Goal: Task Accomplishment & Management: Use online tool/utility

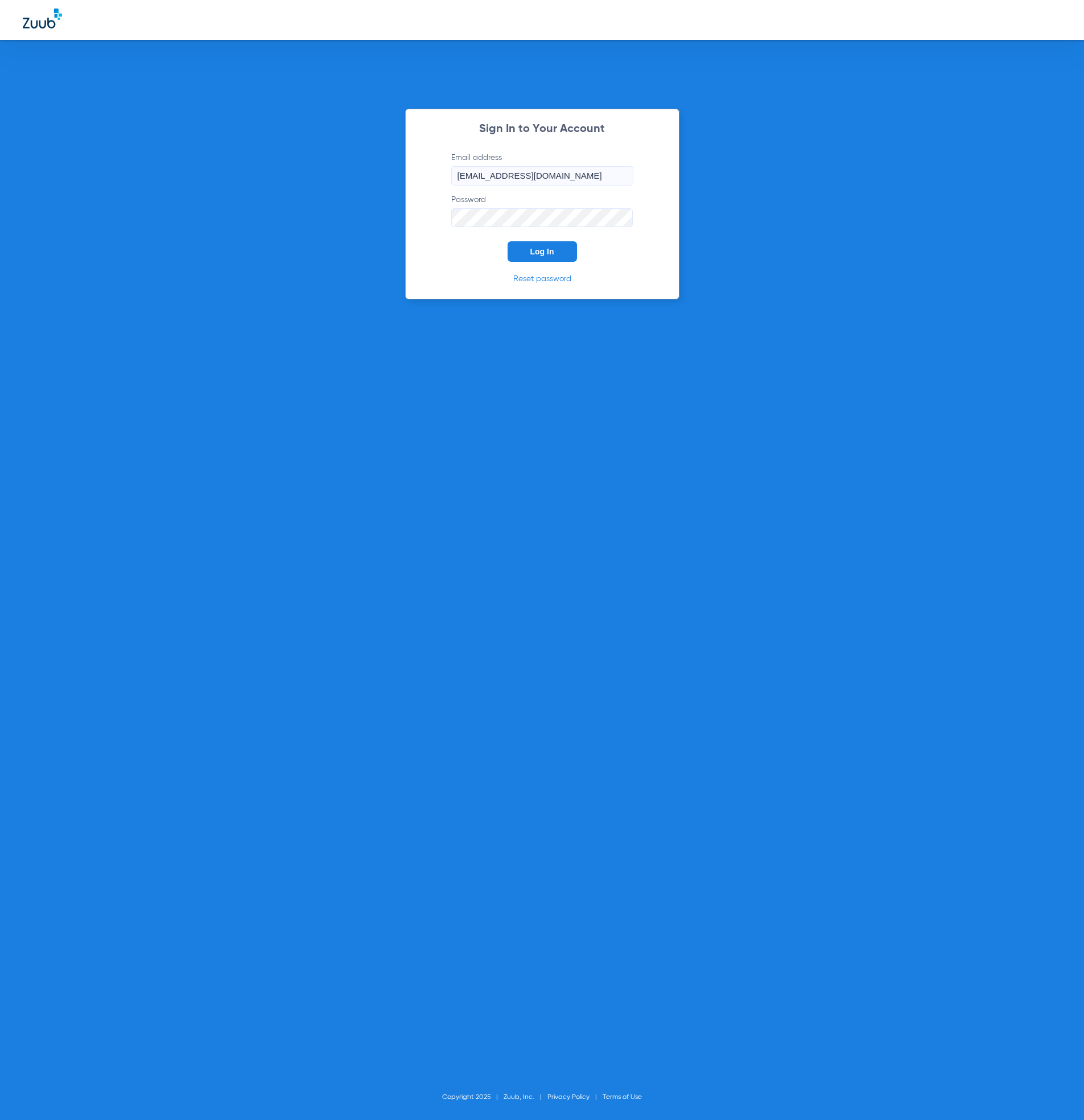
click at [537, 243] on button "Log In" at bounding box center [542, 251] width 70 height 20
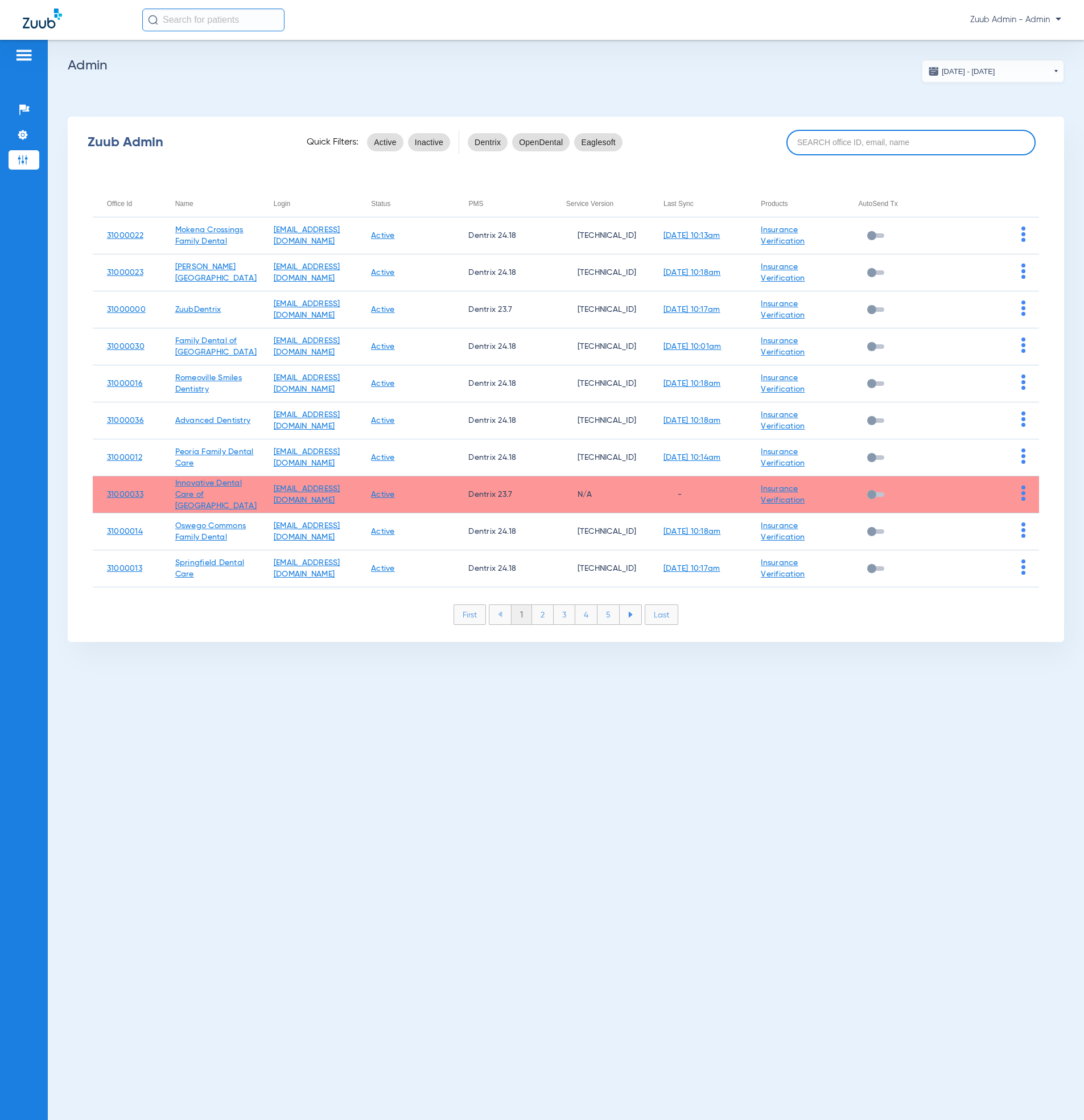
click at [924, 140] on input at bounding box center [911, 142] width 249 height 25
paste input "31000008"
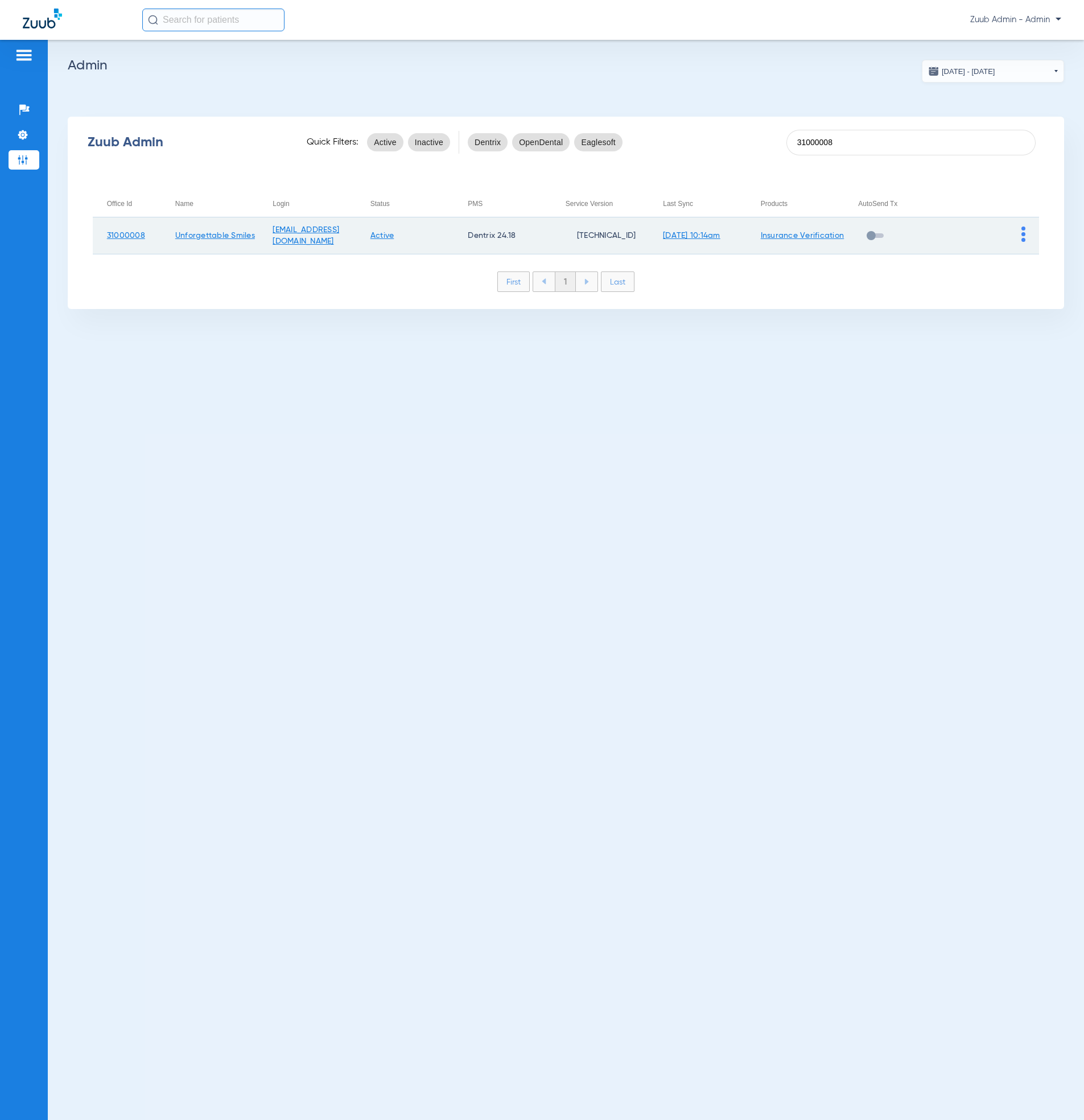
type input "31000008"
click at [1021, 234] on img at bounding box center [1023, 234] width 4 height 16
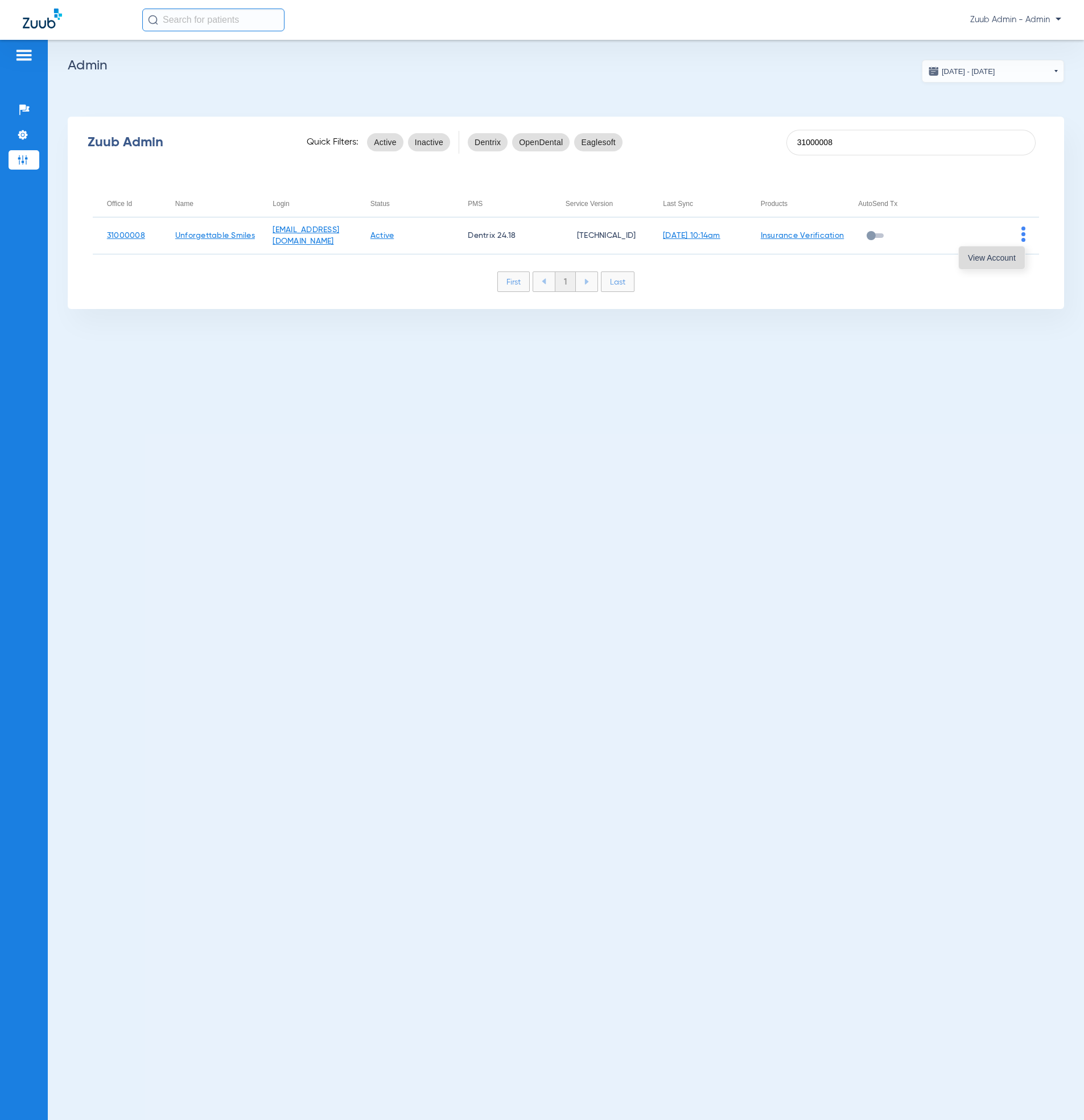
click at [983, 261] on span "View Account" at bounding box center [991, 258] width 48 height 8
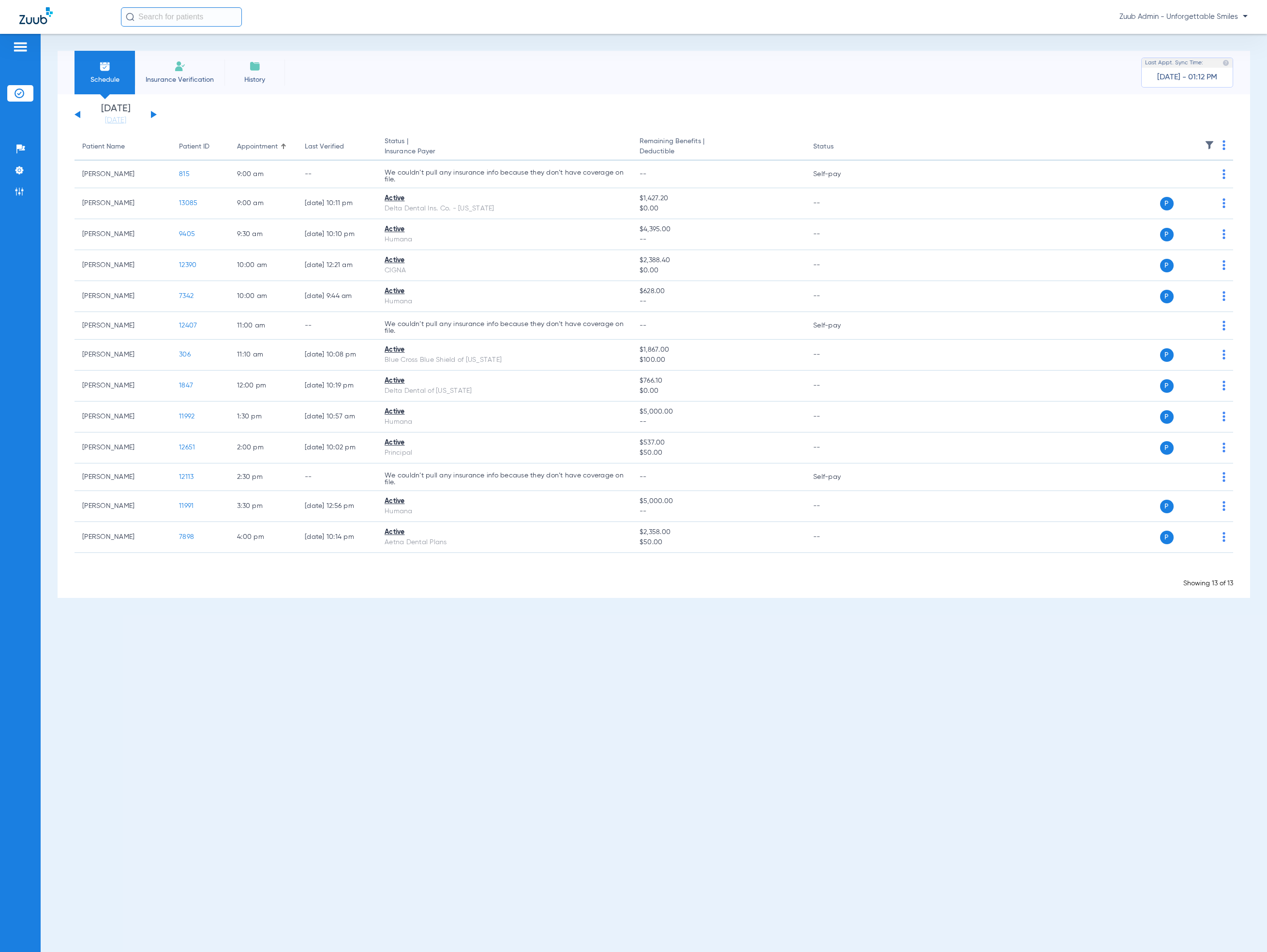
click at [177, 22] on input "text" at bounding box center [182, 17] width 121 height 19
type input "j"
click at [186, 72] on li "Insurance Verification" at bounding box center [180, 72] width 89 height 43
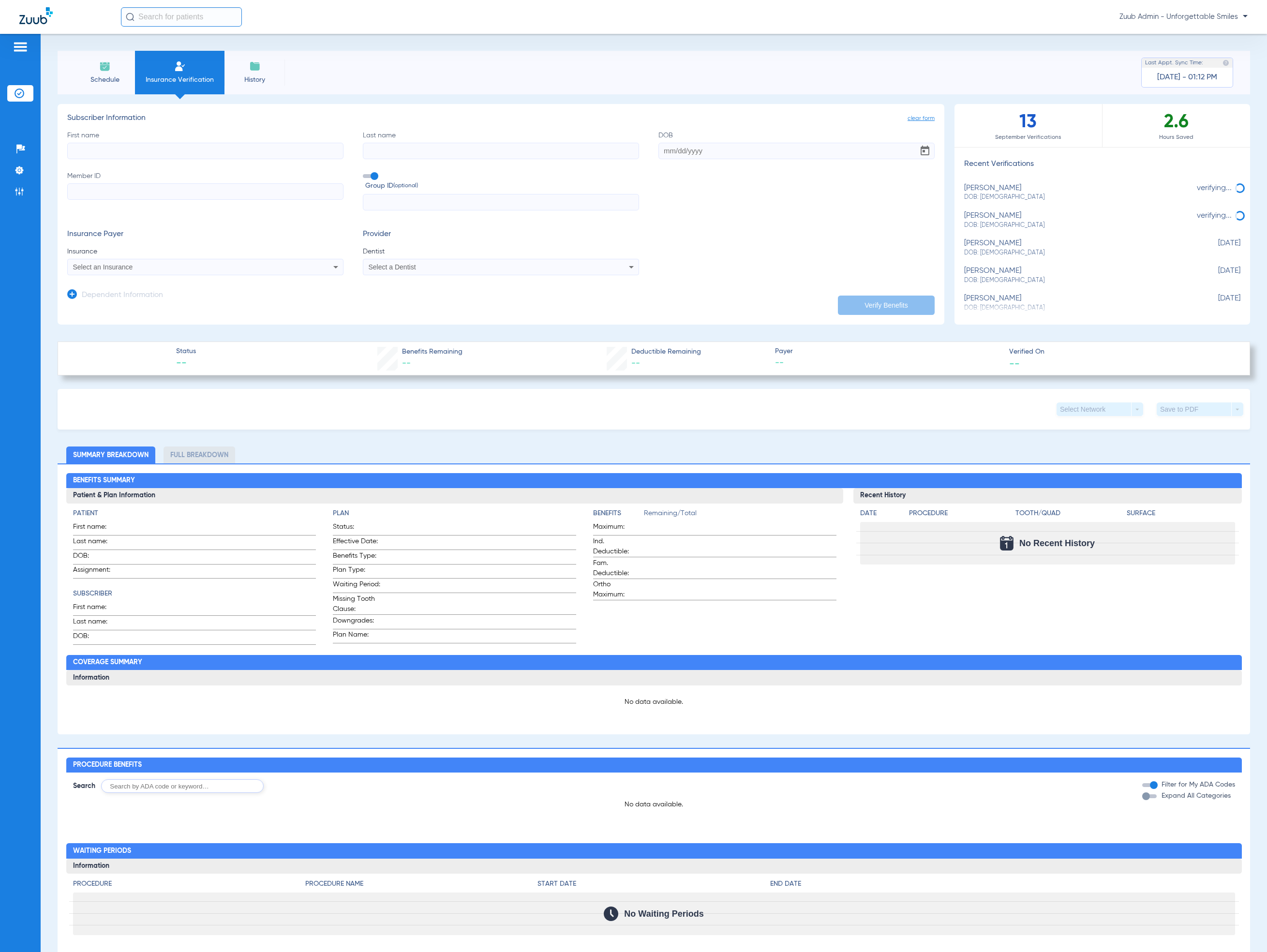
click at [921, 272] on div "jeremy sachs DOB: 05/14/1973" at bounding box center [1078, 276] width 228 height 18
type input "Jeremy"
type input "Sachs"
type input "05/14/1973"
type input "127171126"
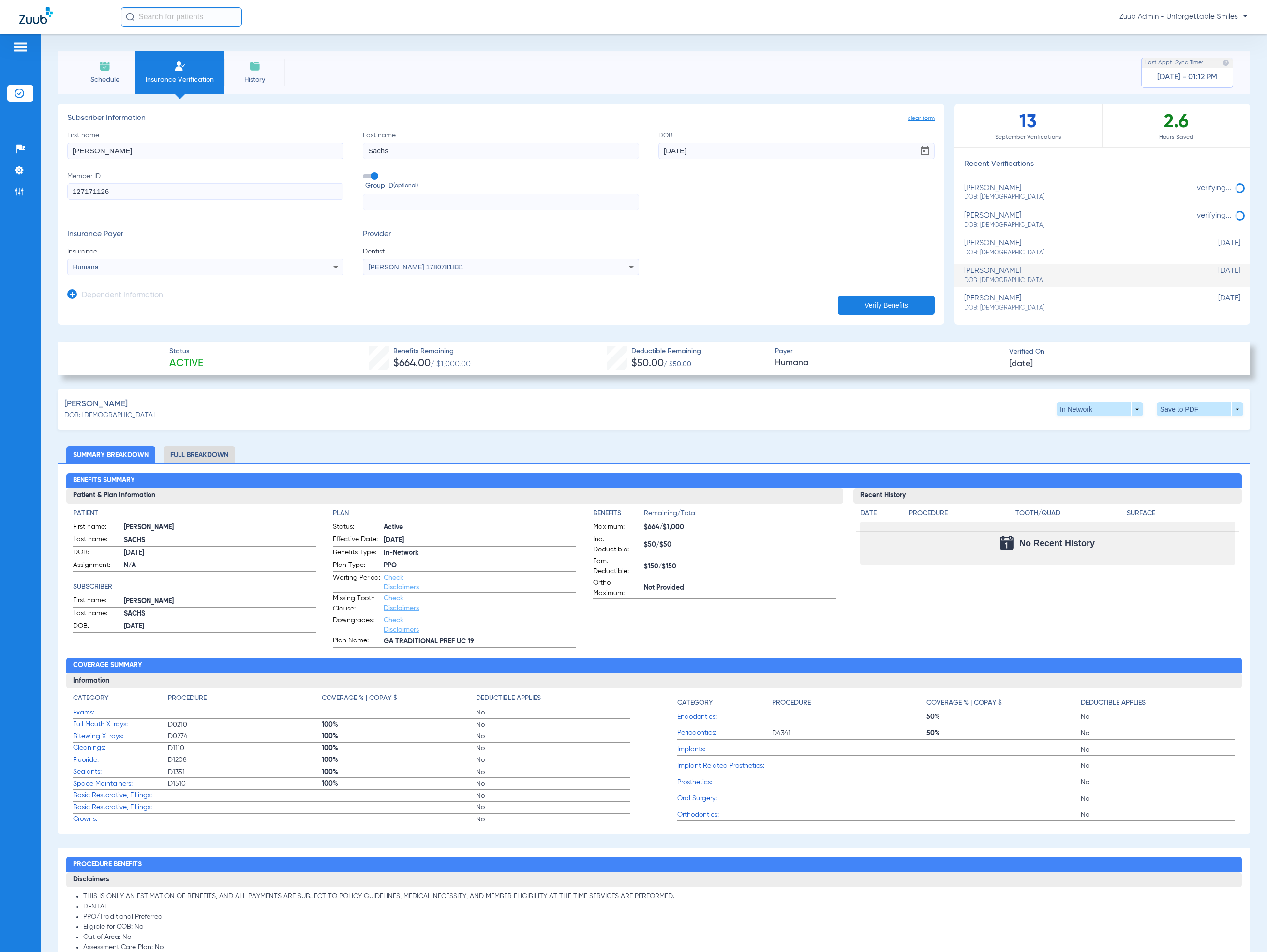
drag, startPoint x: 148, startPoint y: 540, endPoint x: 123, endPoint y: 538, distance: 25.1
click at [124, 538] on span "SACHS" at bounding box center [220, 540] width 192 height 10
copy span "SACHS"
click at [185, 19] on input "text" at bounding box center [182, 17] width 121 height 19
paste input "SACHS"
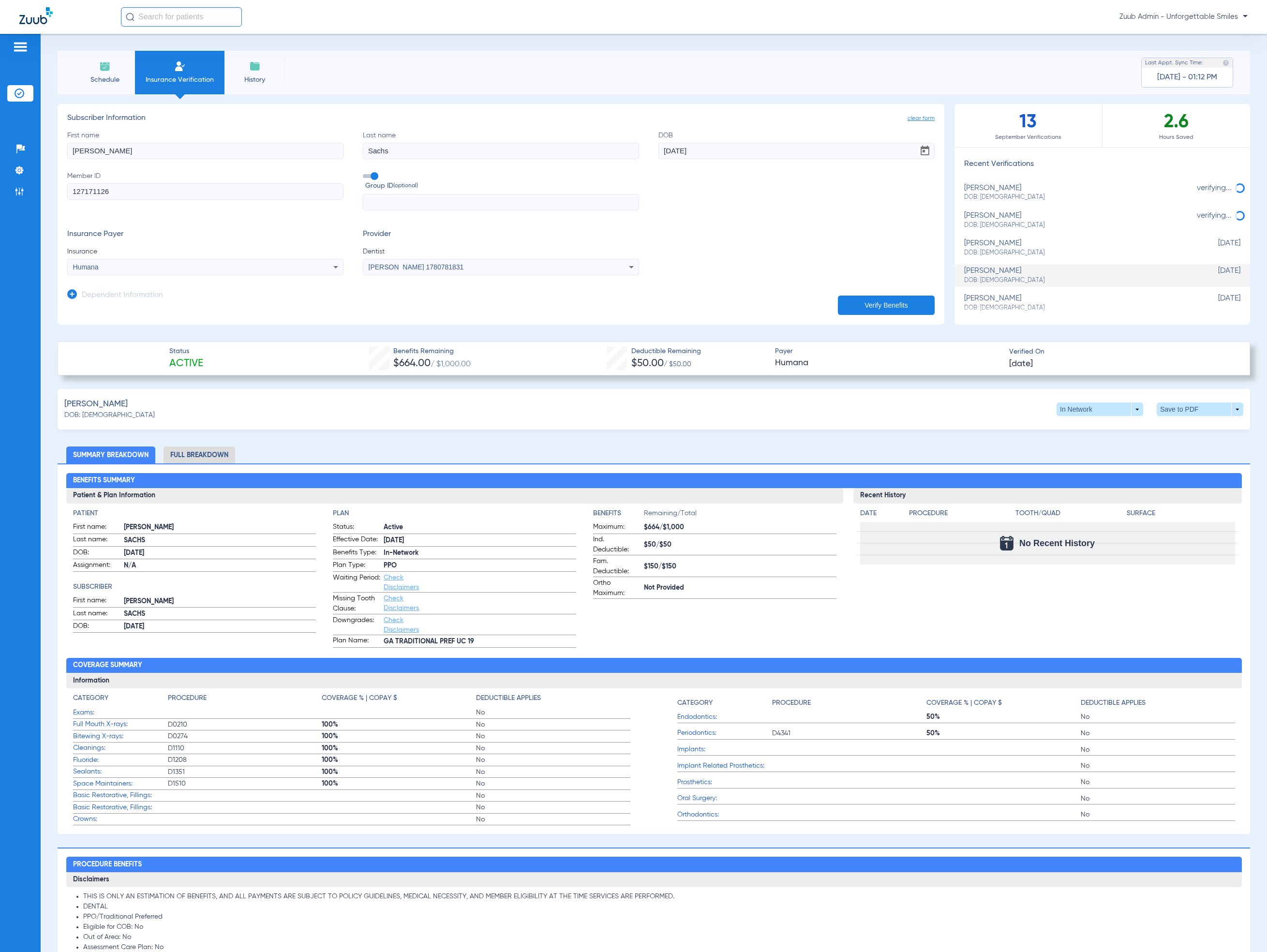
type input "SACHS"
drag, startPoint x: 182, startPoint y: 19, endPoint x: 128, endPoint y: 17, distance: 54.0
click at [128, 17] on div "SACHS" at bounding box center [182, 17] width 121 height 19
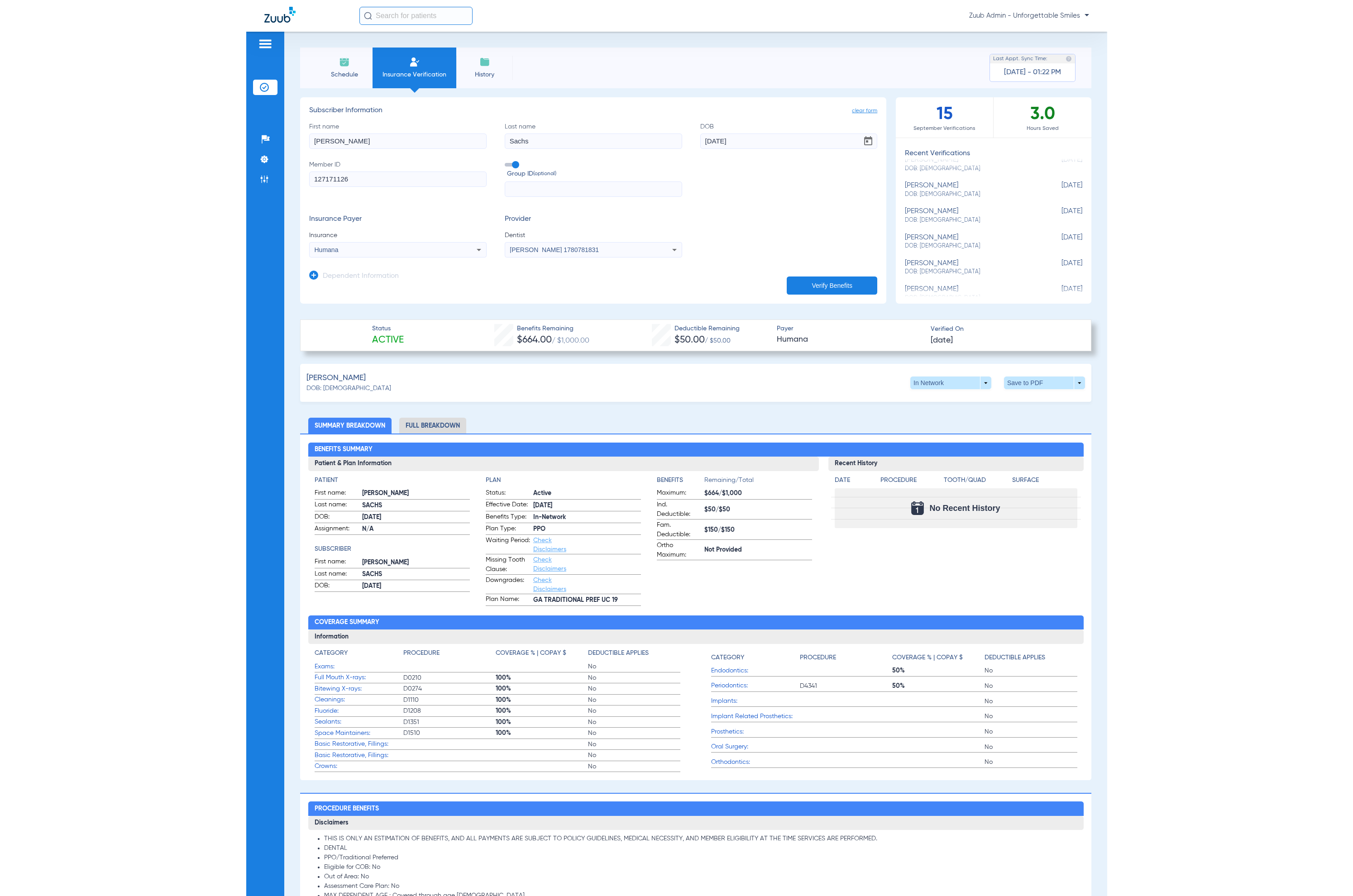
scroll to position [215, 0]
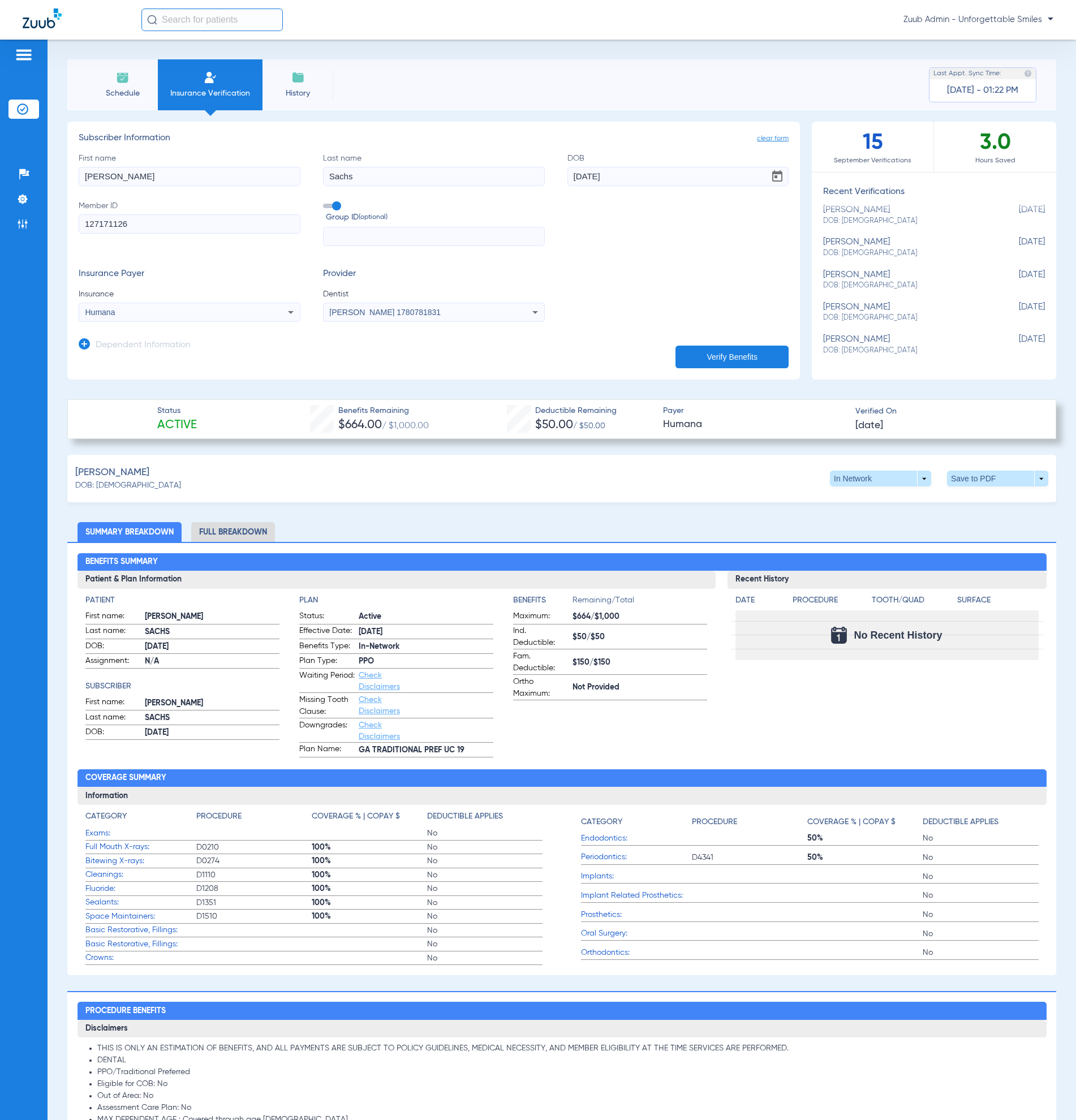
click at [846, 272] on div "john nevling DOB: 11/25/1963" at bounding box center [905, 280] width 165 height 21
type input "John"
type input "Nevling"
type input "11/25/1963"
type input "1901042020"
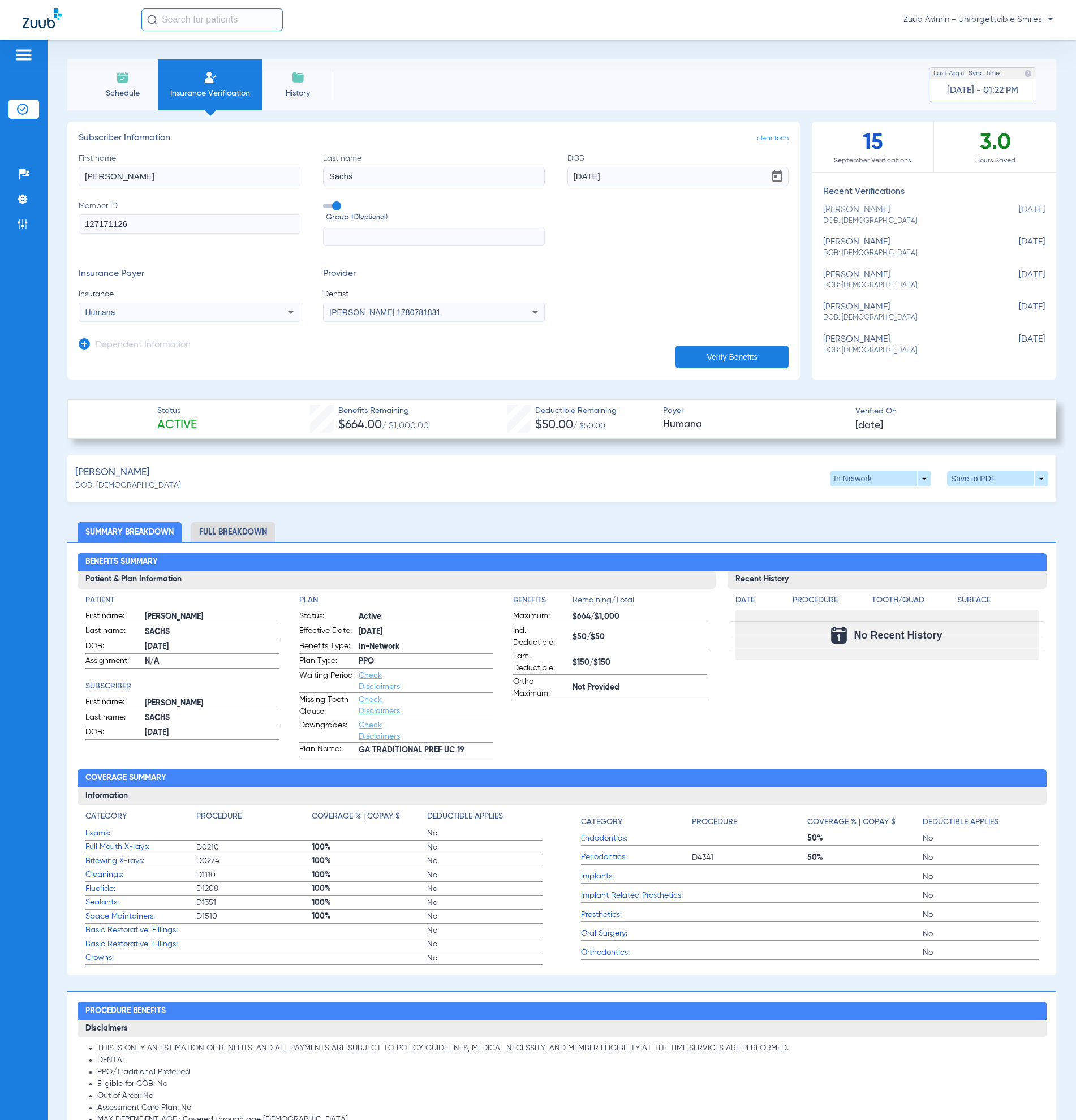
type input "01986501"
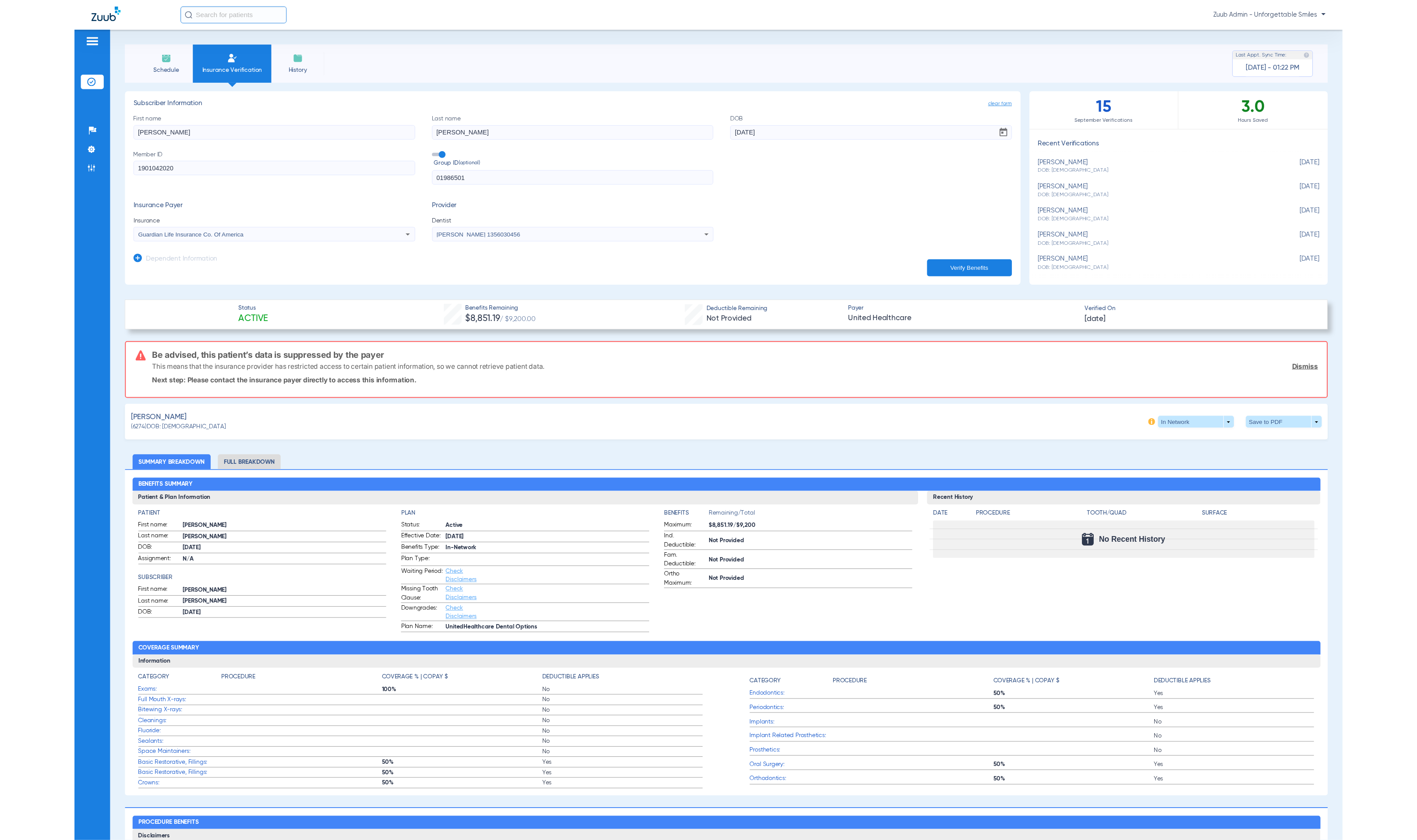
scroll to position [0, 0]
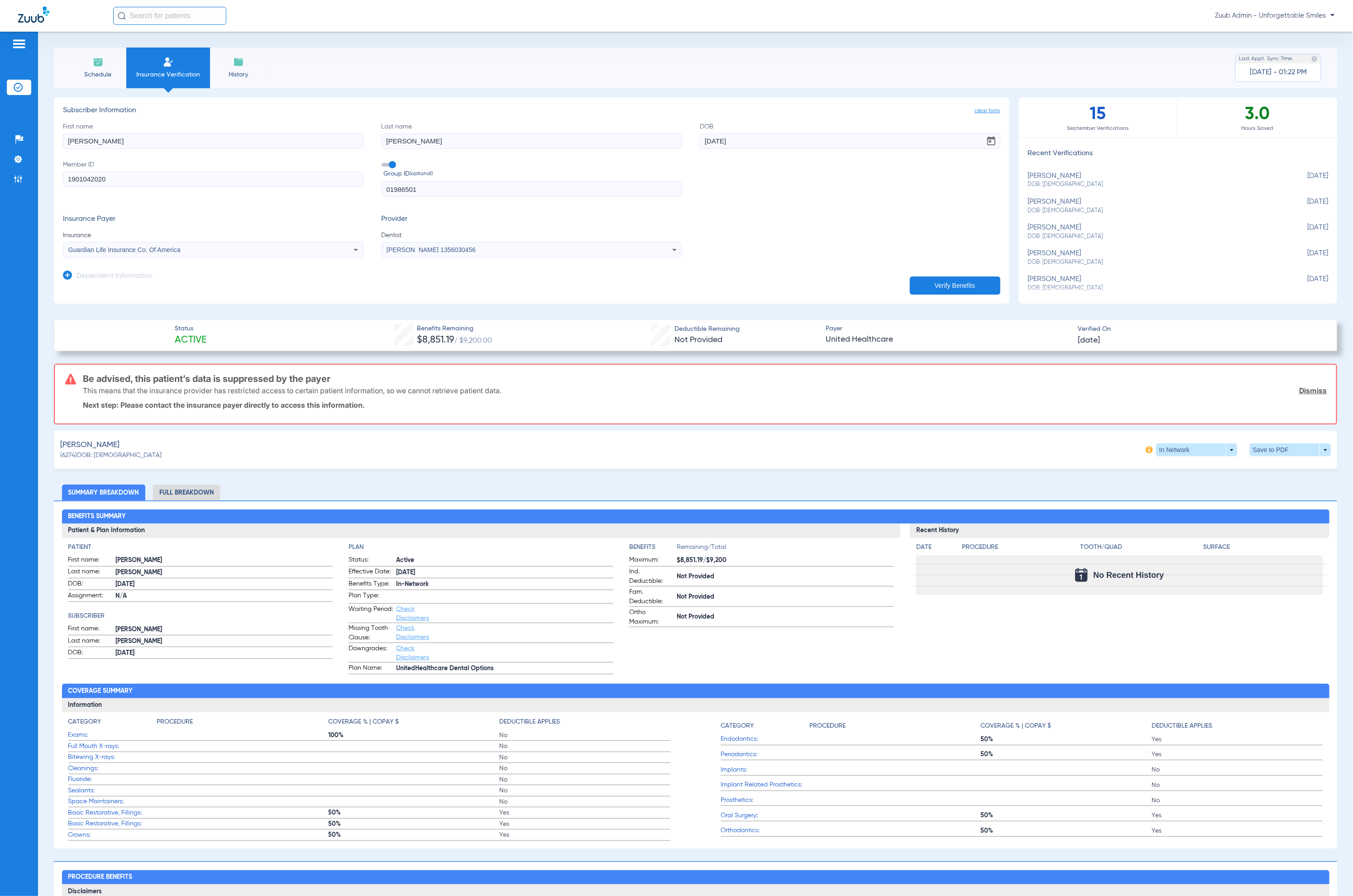
click at [862, 179] on div "patricia kersey DOB: 11/28/1964" at bounding box center [1156, 181] width 255 height 17
type input "Patricia"
type input "Kersey"
type input "11/28/1964"
type input "LDY529275"
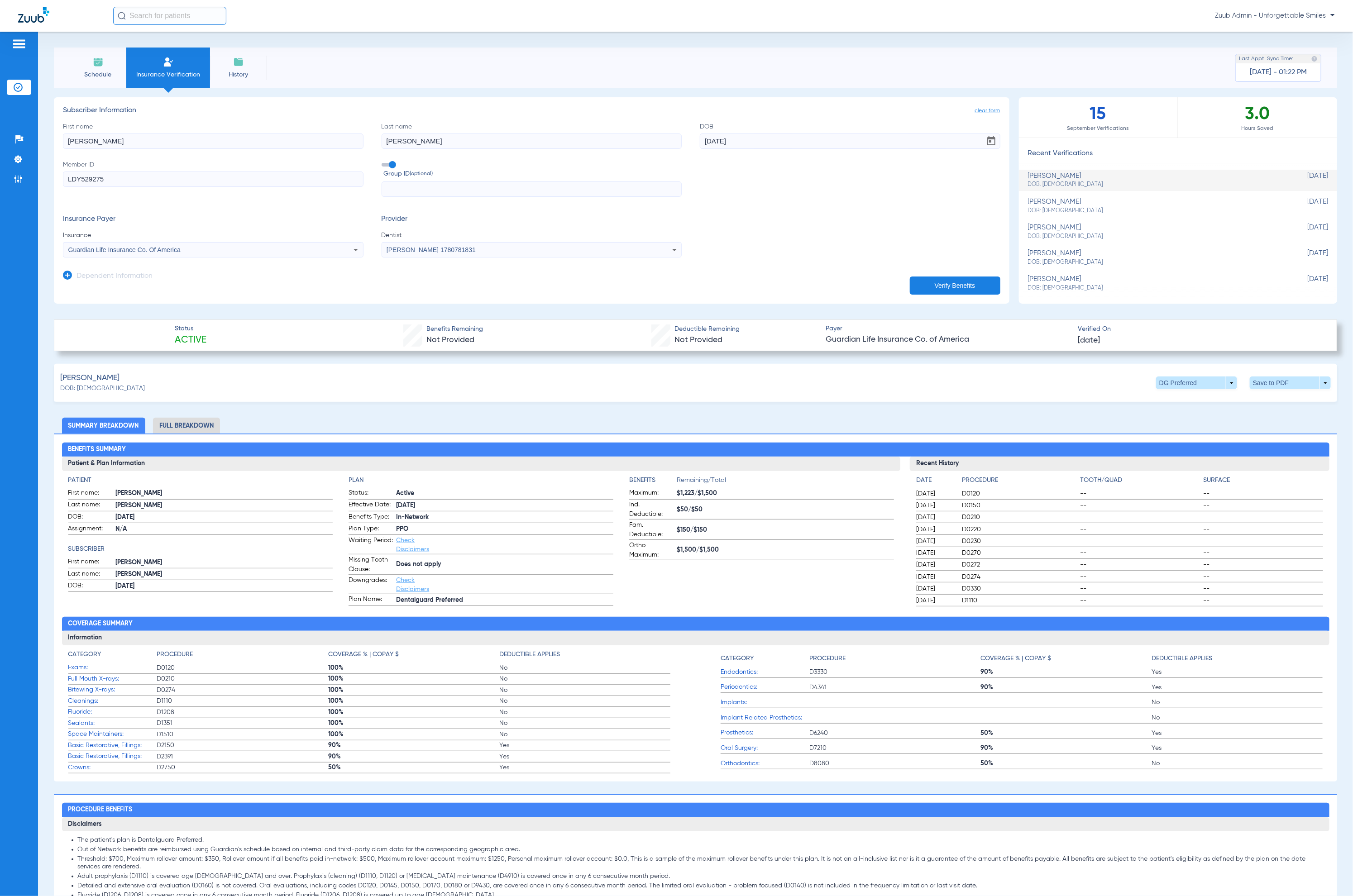
click at [862, 239] on span "DOB: [DEMOGRAPHIC_DATA]" at bounding box center [1156, 237] width 255 height 8
type input "Anthony"
type input "Cook"
type input "11/07/1955"
type input "805252212"
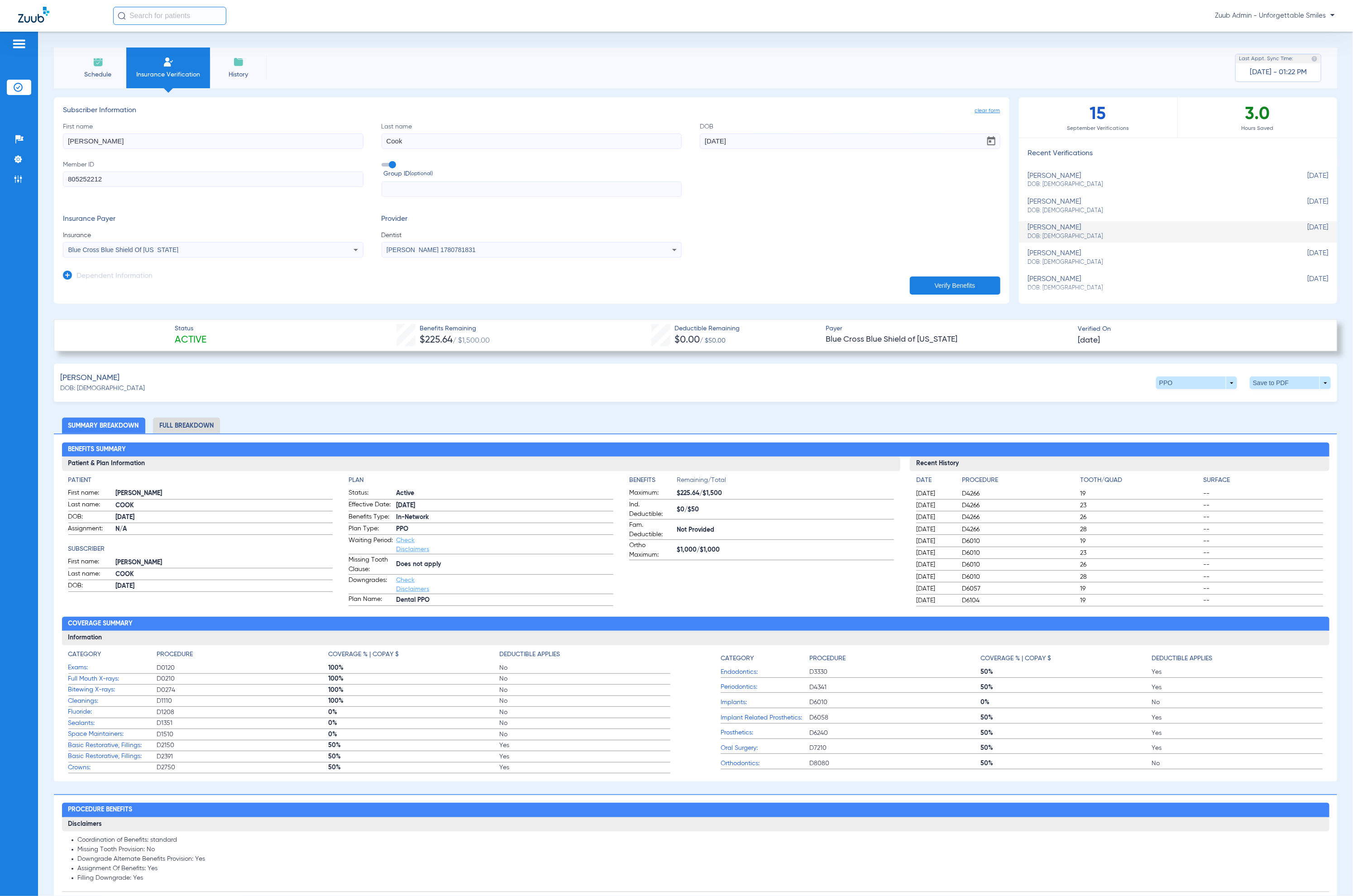
click at [207, 145] on input "Anthony" at bounding box center [213, 141] width 300 height 16
type input "A"
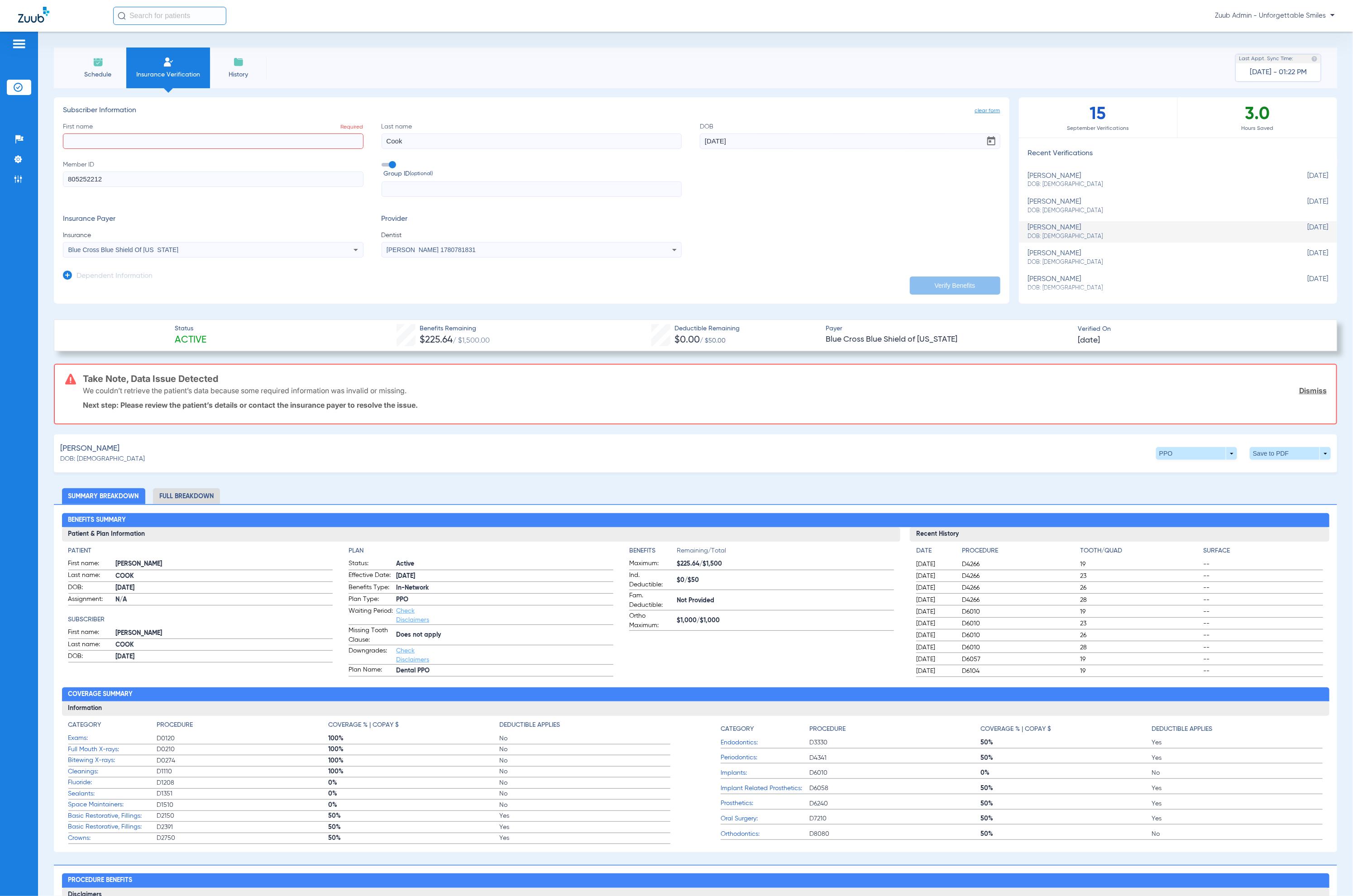
click at [191, 493] on li "Full Breakdown" at bounding box center [186, 496] width 67 height 16
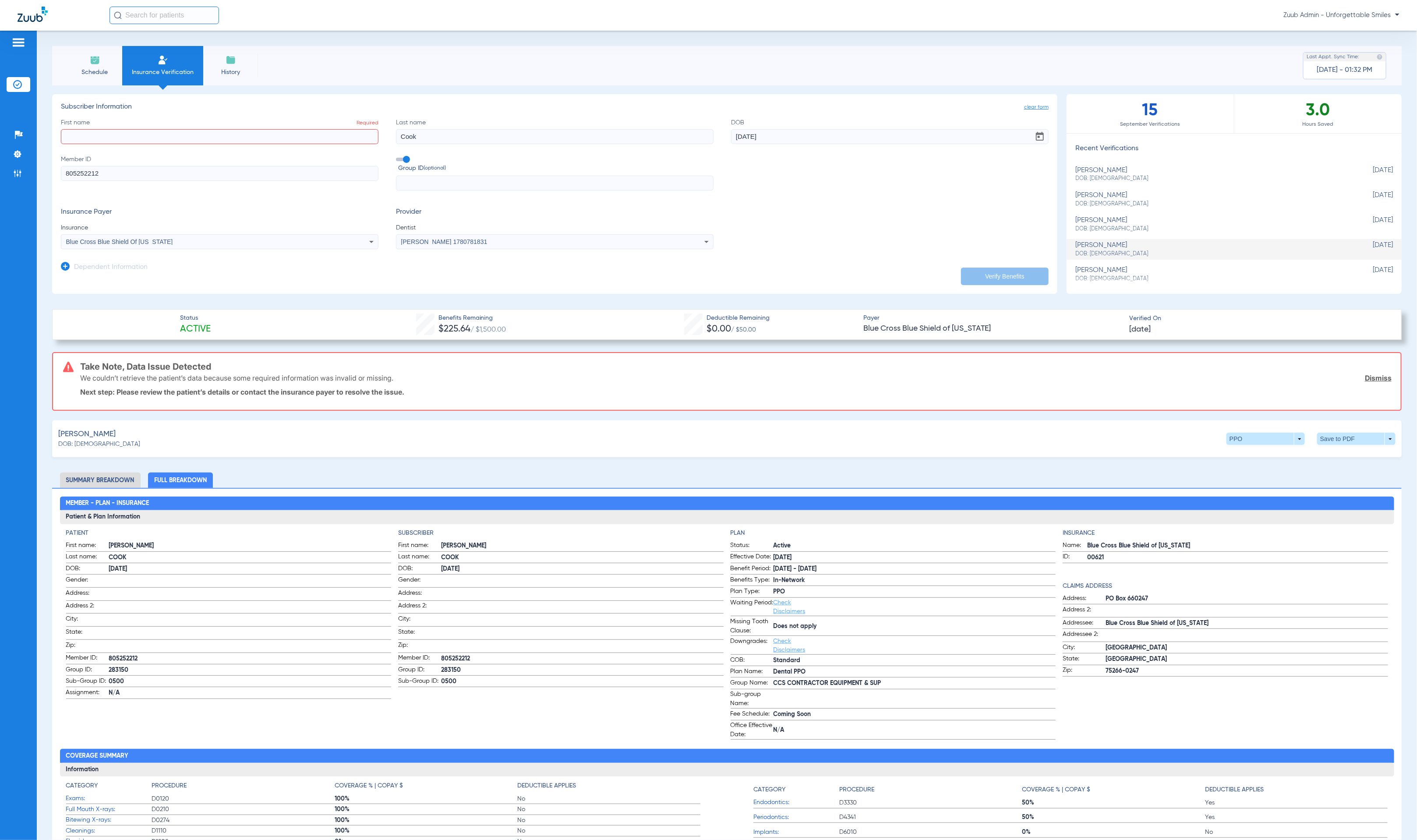
click at [148, 134] on input "First name Required" at bounding box center [220, 137] width 317 height 15
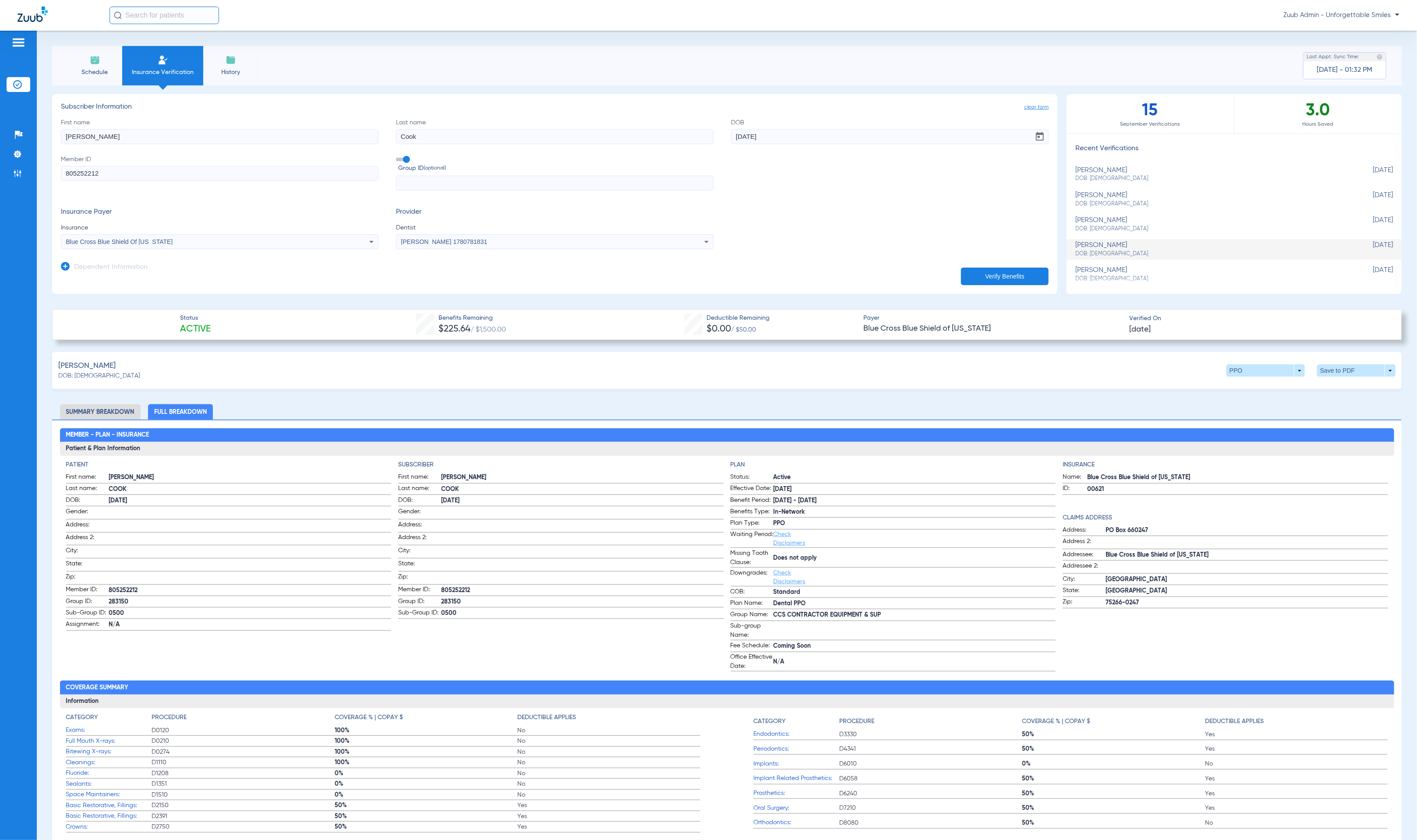
type input "angelia"
type input "lentini"
type input "01/16/1986"
click at [165, 167] on input "805252212" at bounding box center [220, 173] width 317 height 15
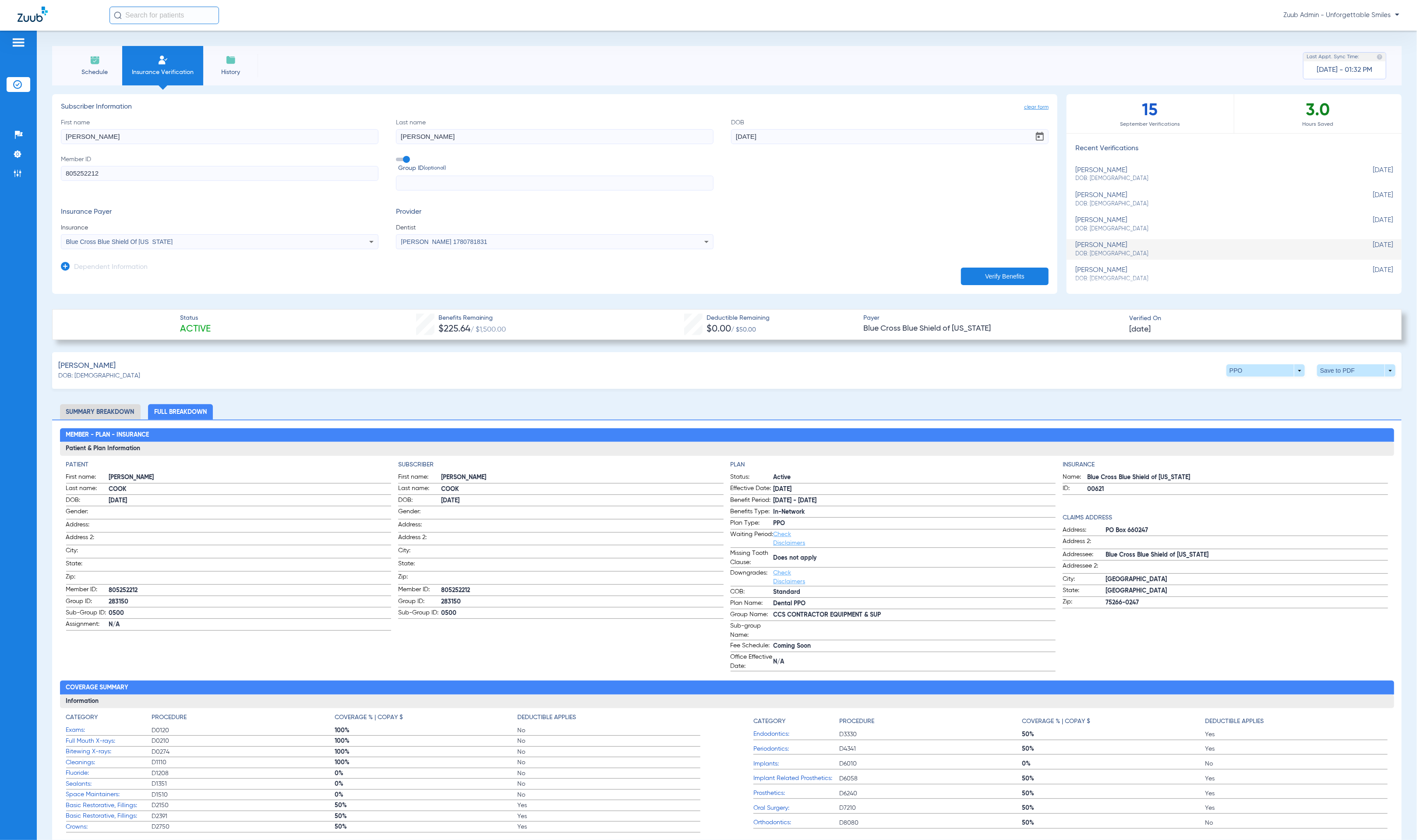
click at [165, 167] on input "805252212" at bounding box center [220, 173] width 317 height 15
type input "630221957"
click at [247, 236] on div "Blue Cross Blue Shield Of Illinois" at bounding box center [220, 242] width 317 height 11
type input "guardi"
click at [189, 269] on mat-option "Guardian Life Insurance Co. Of America" at bounding box center [134, 272] width 147 height 14
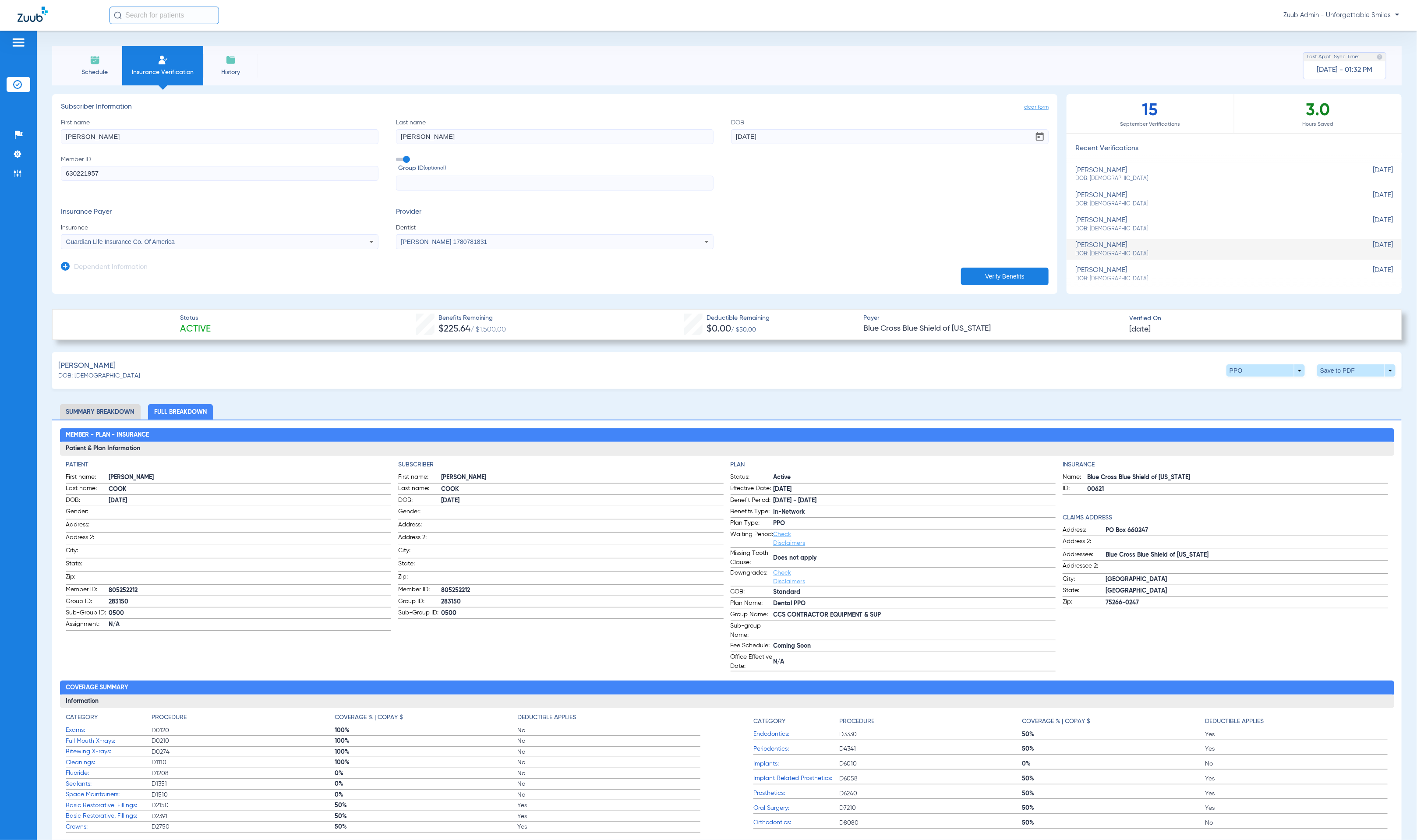
click at [834, 278] on button "Verify Benefits" at bounding box center [1005, 276] width 88 height 18
